Goal: Navigation & Orientation: Find specific page/section

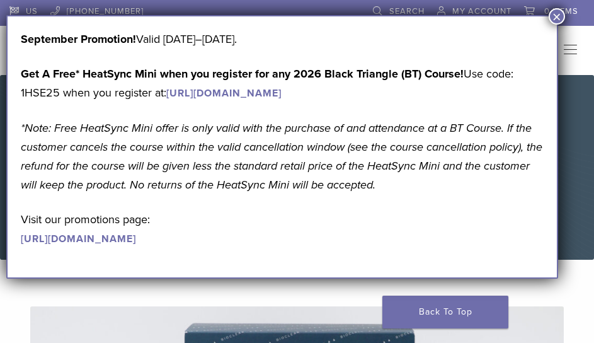
click at [555, 16] on button "×" at bounding box center [557, 16] width 16 height 16
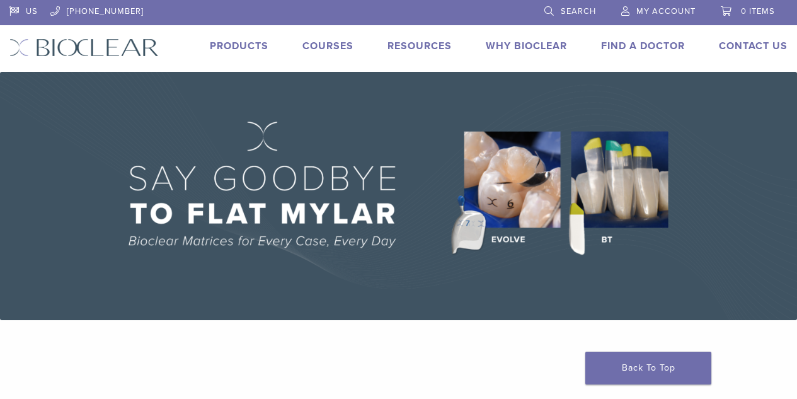
click at [231, 40] on link "Products" at bounding box center [239, 46] width 59 height 13
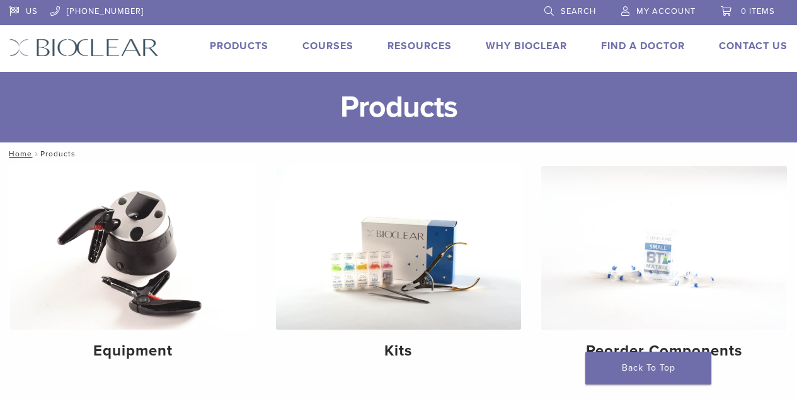
click at [513, 45] on link "Why Bioclear" at bounding box center [526, 46] width 81 height 13
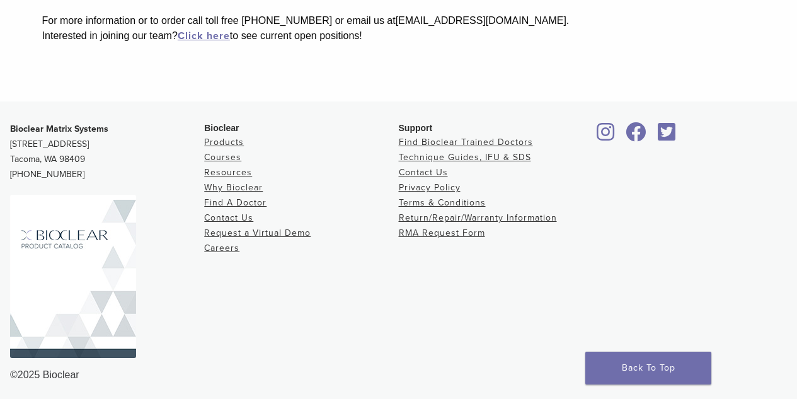
scroll to position [525, 0]
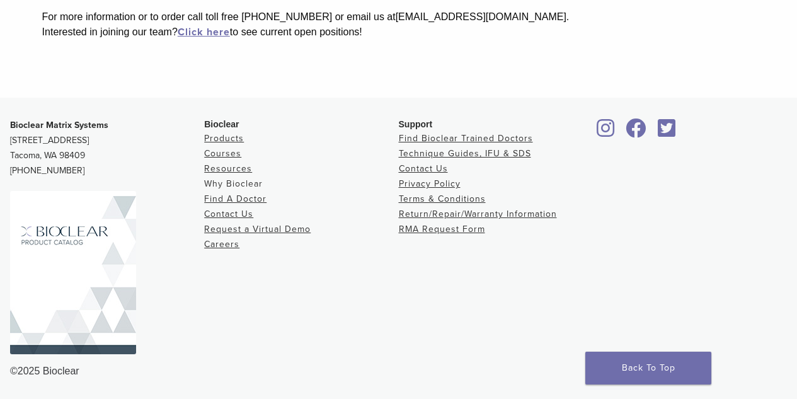
click at [219, 181] on link "Why Bioclear" at bounding box center [233, 183] width 59 height 11
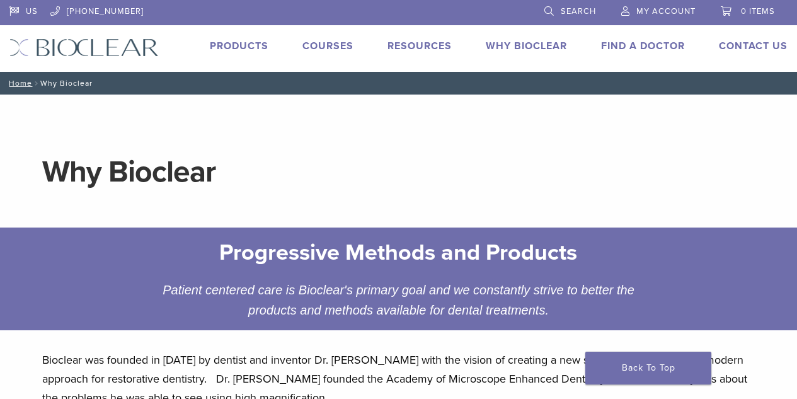
click at [236, 48] on link "Products" at bounding box center [239, 46] width 59 height 13
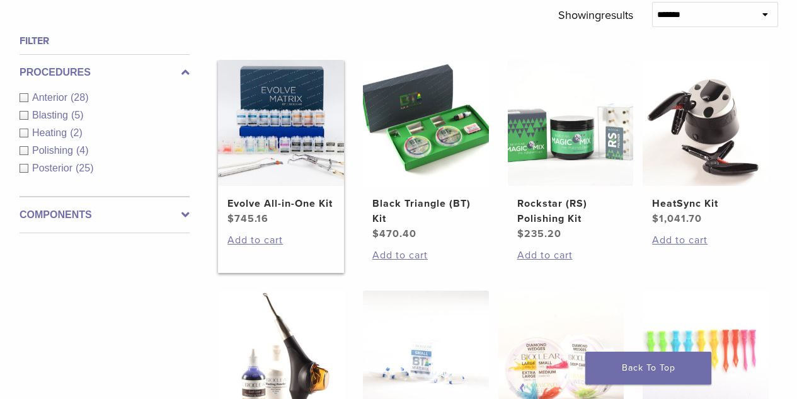
scroll to position [441, 0]
